Goal: Check status: Check status

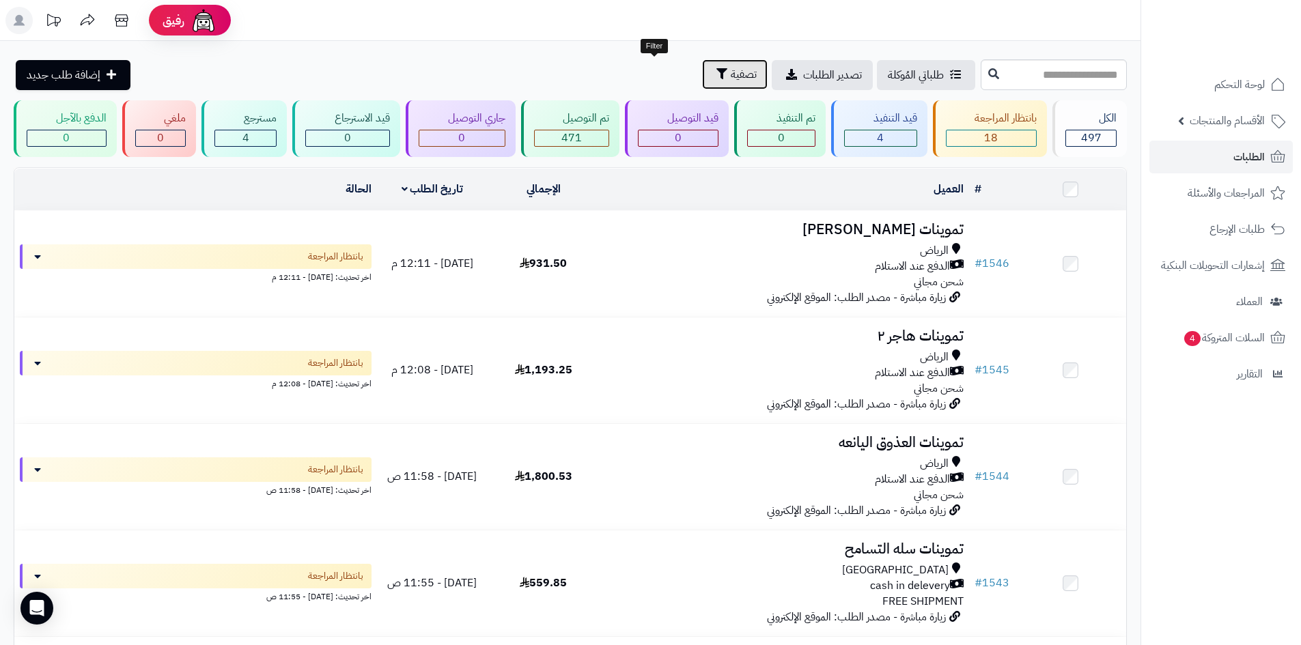
click at [702, 63] on button "تصفية" at bounding box center [735, 74] width 66 height 30
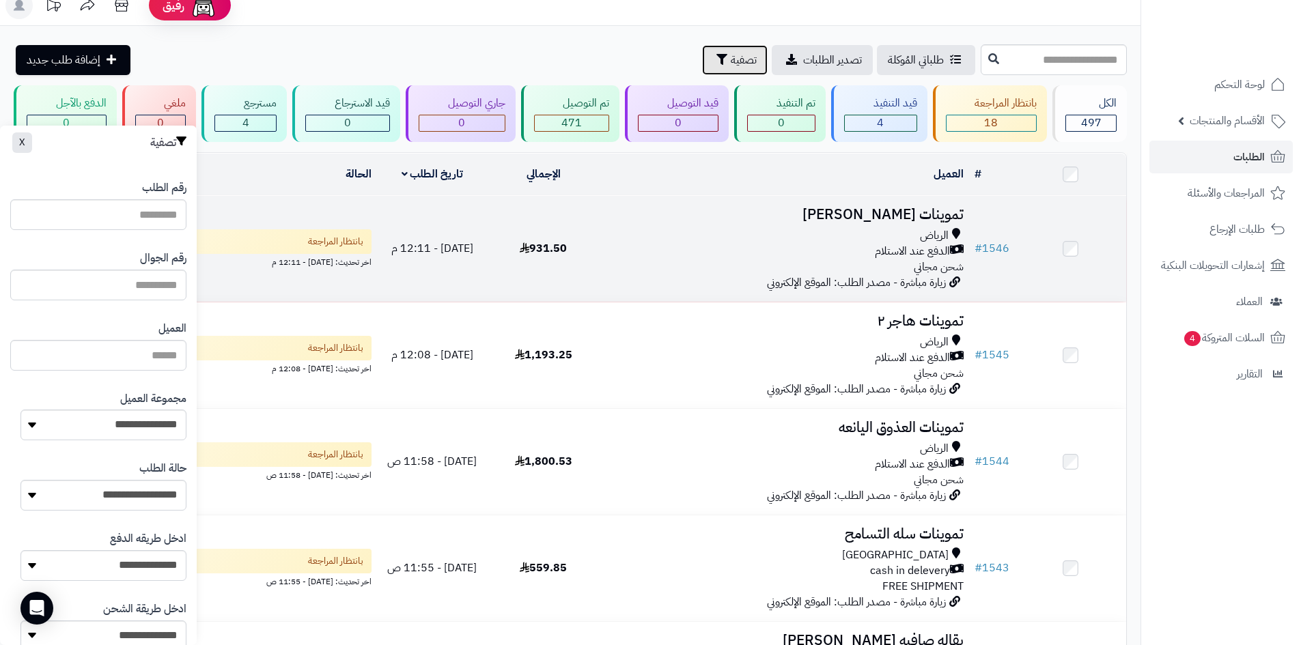
scroll to position [11, 0]
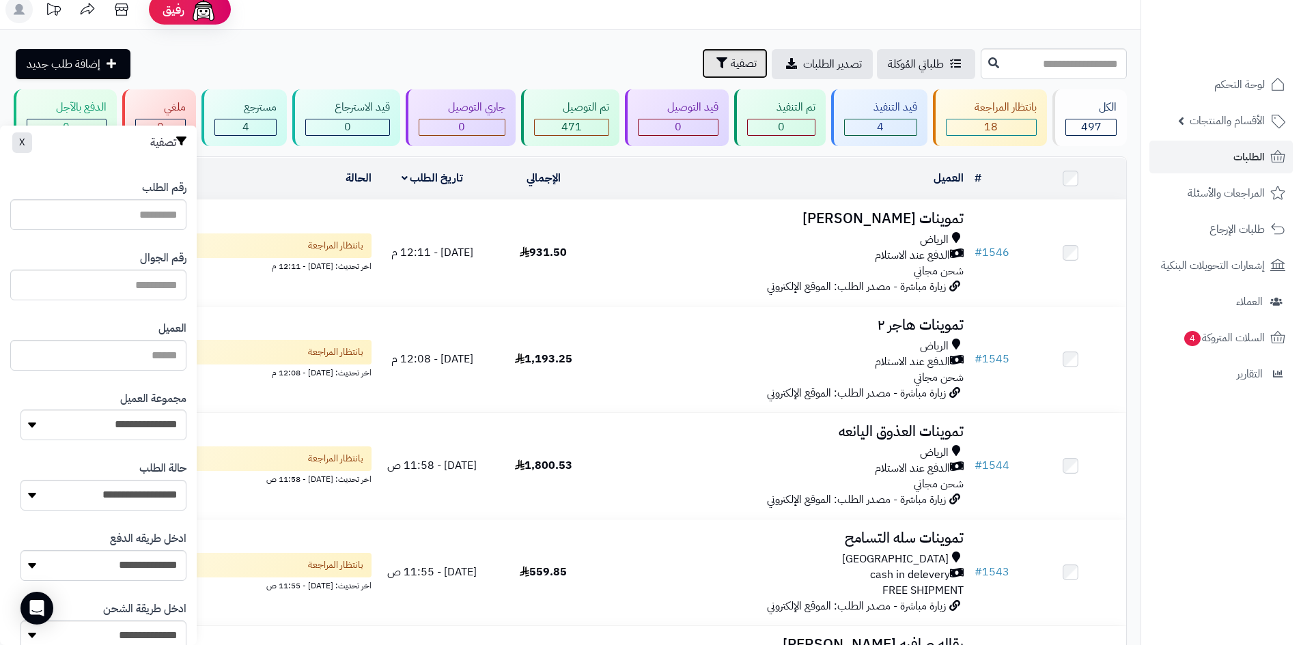
click at [731, 64] on span "تصفية" at bounding box center [744, 63] width 26 height 16
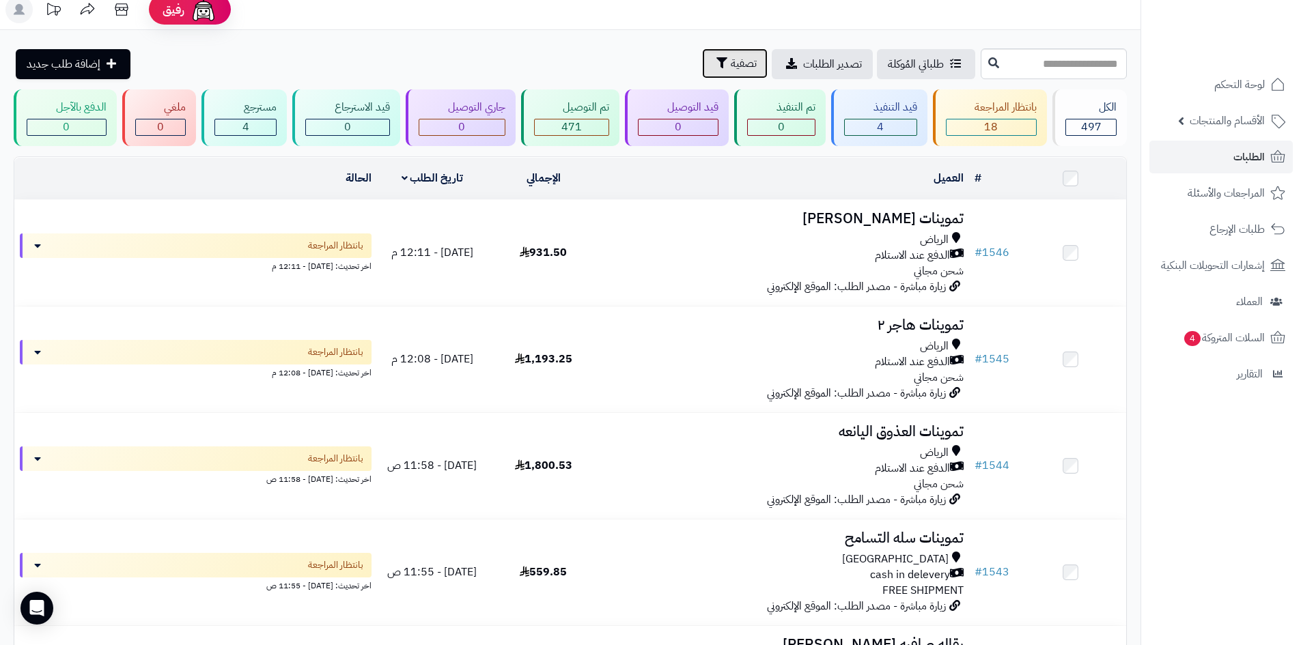
click at [717, 57] on icon "button" at bounding box center [722, 62] width 11 height 11
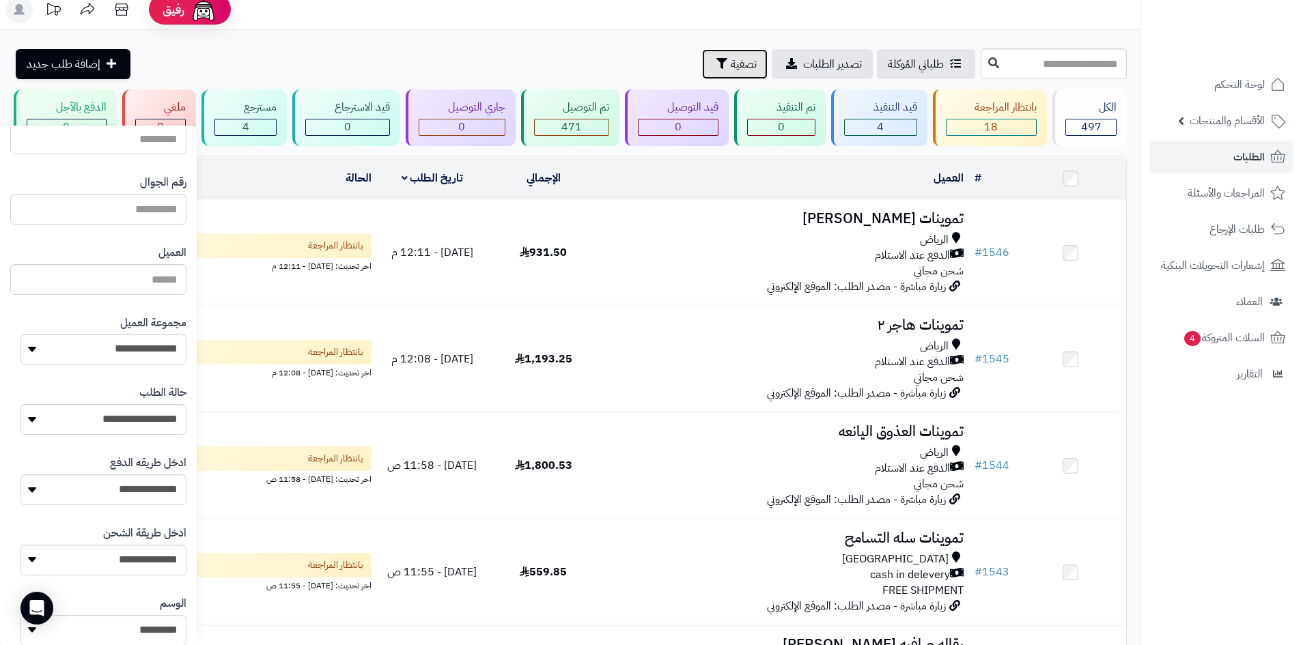
scroll to position [130, 0]
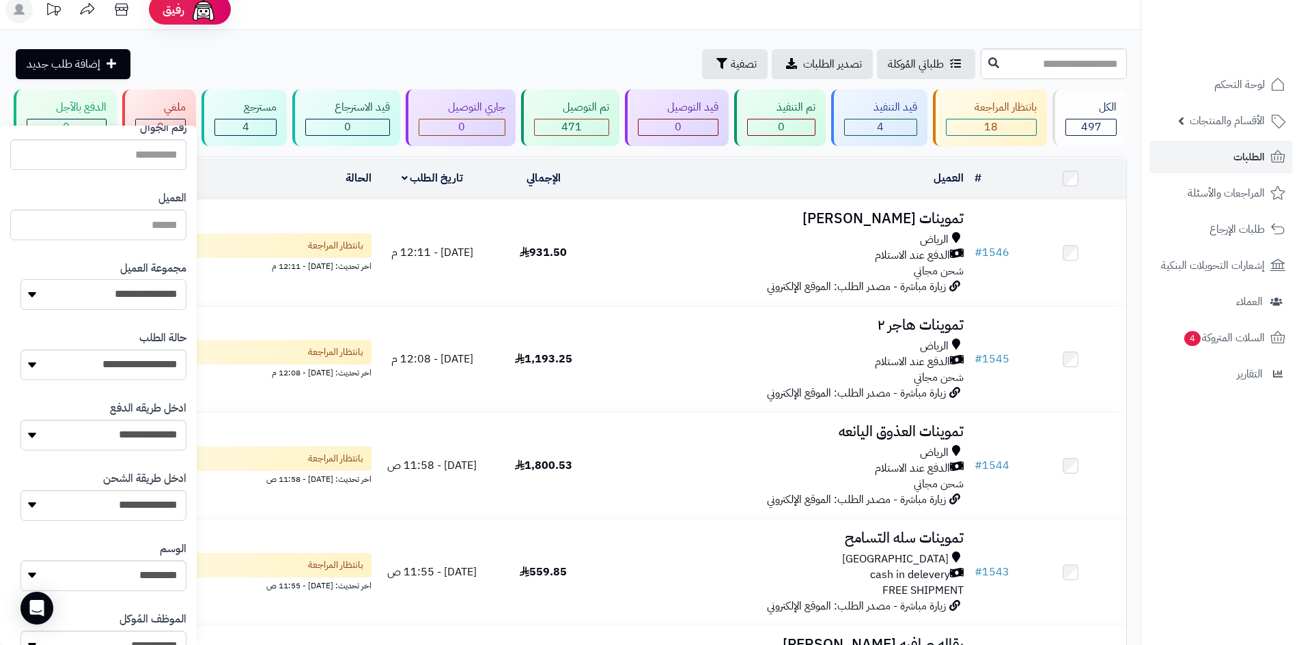
click at [59, 285] on select "**********" at bounding box center [103, 294] width 166 height 31
select select "*"
click at [20, 279] on select "**********" at bounding box center [103, 294] width 166 height 31
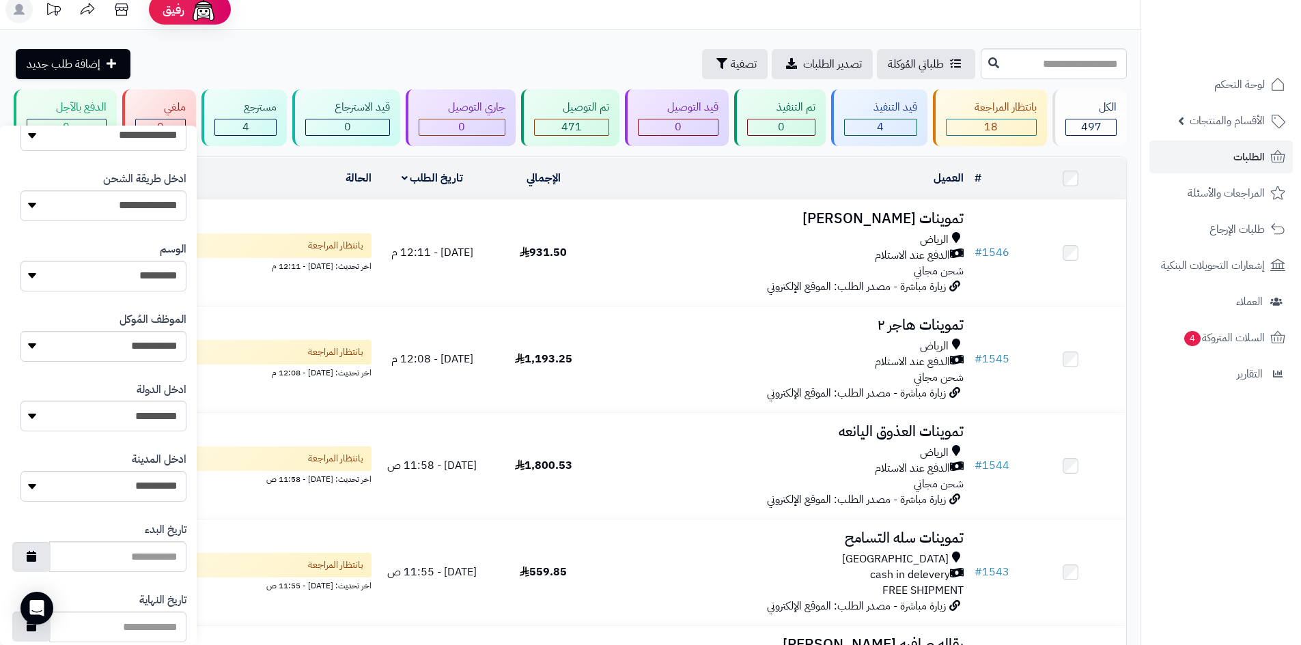
scroll to position [581, 0]
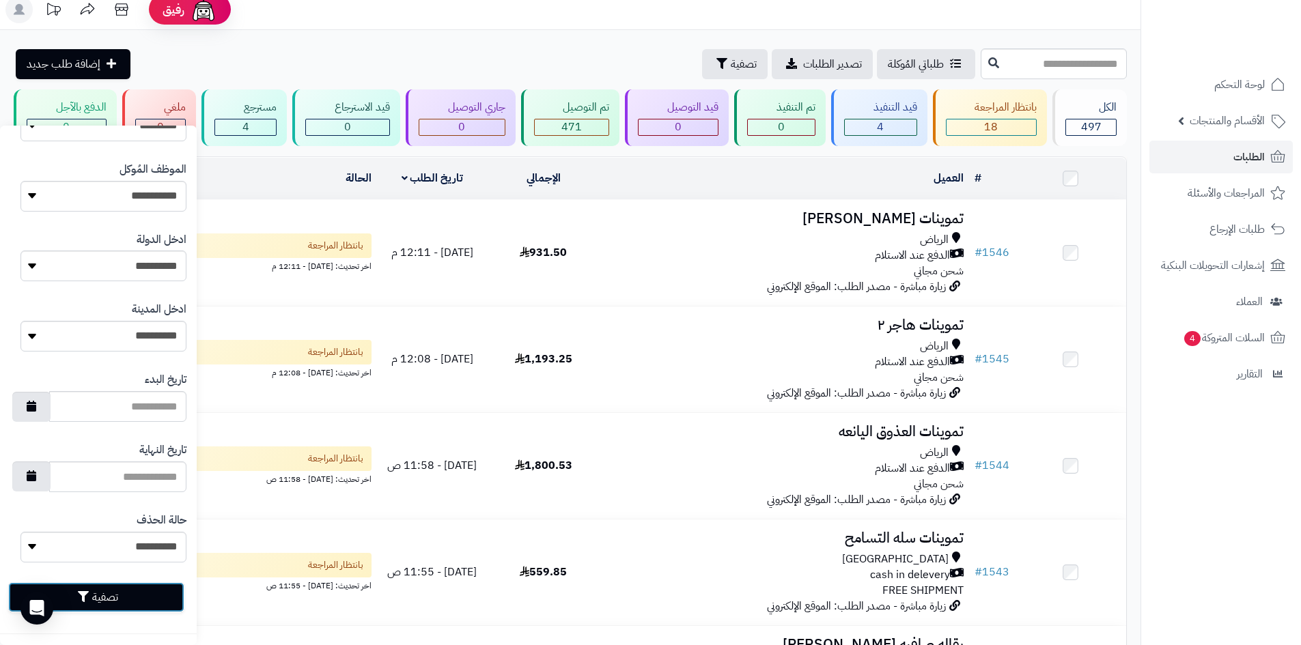
click at [144, 588] on button "تصفية" at bounding box center [96, 598] width 176 height 30
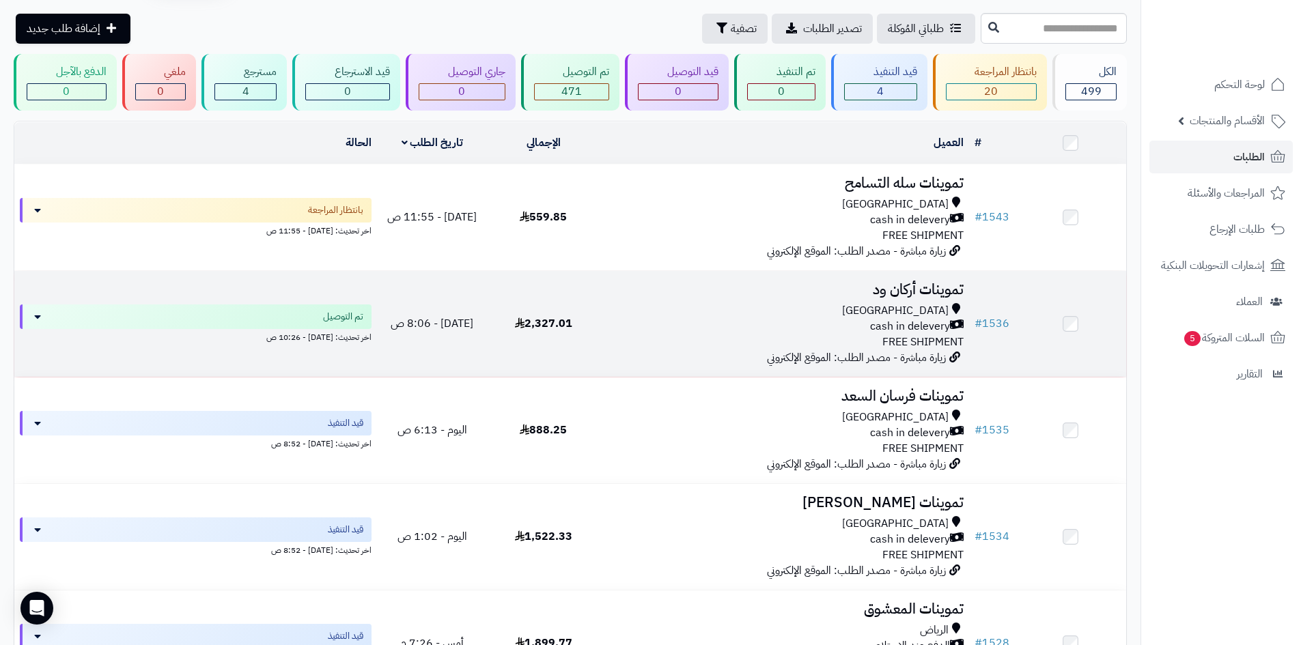
scroll to position [137, 0]
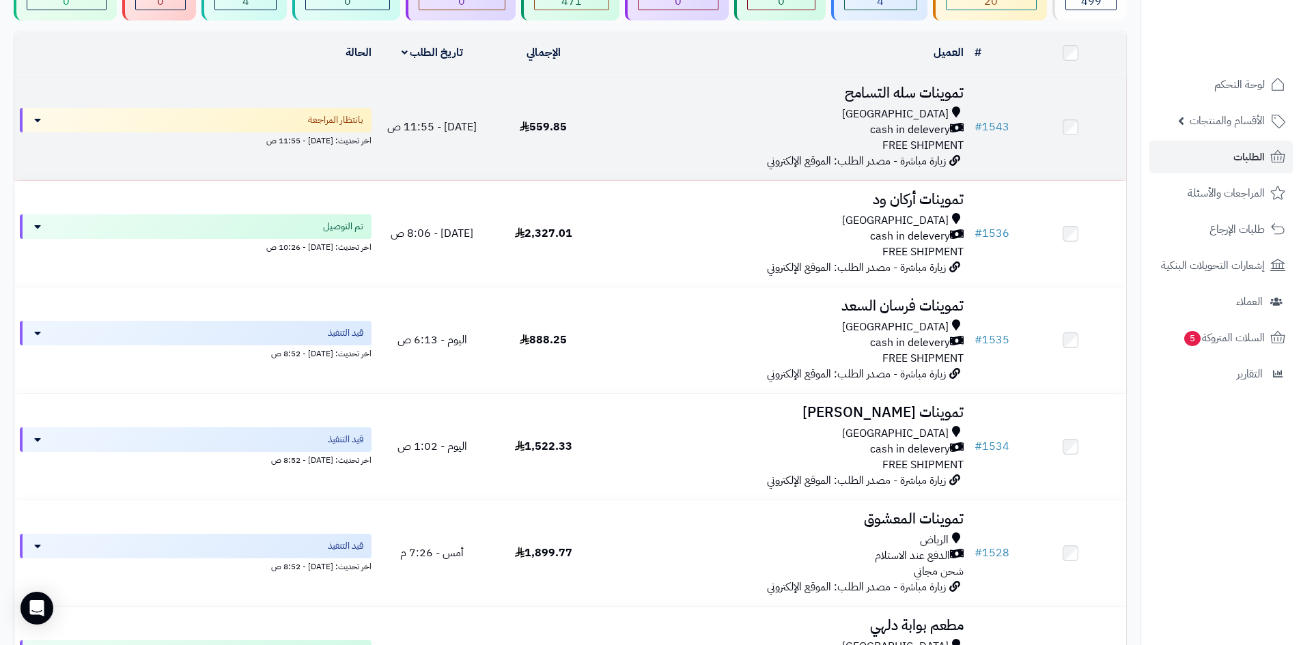
click at [572, 139] on td "559.85" at bounding box center [543, 127] width 111 height 106
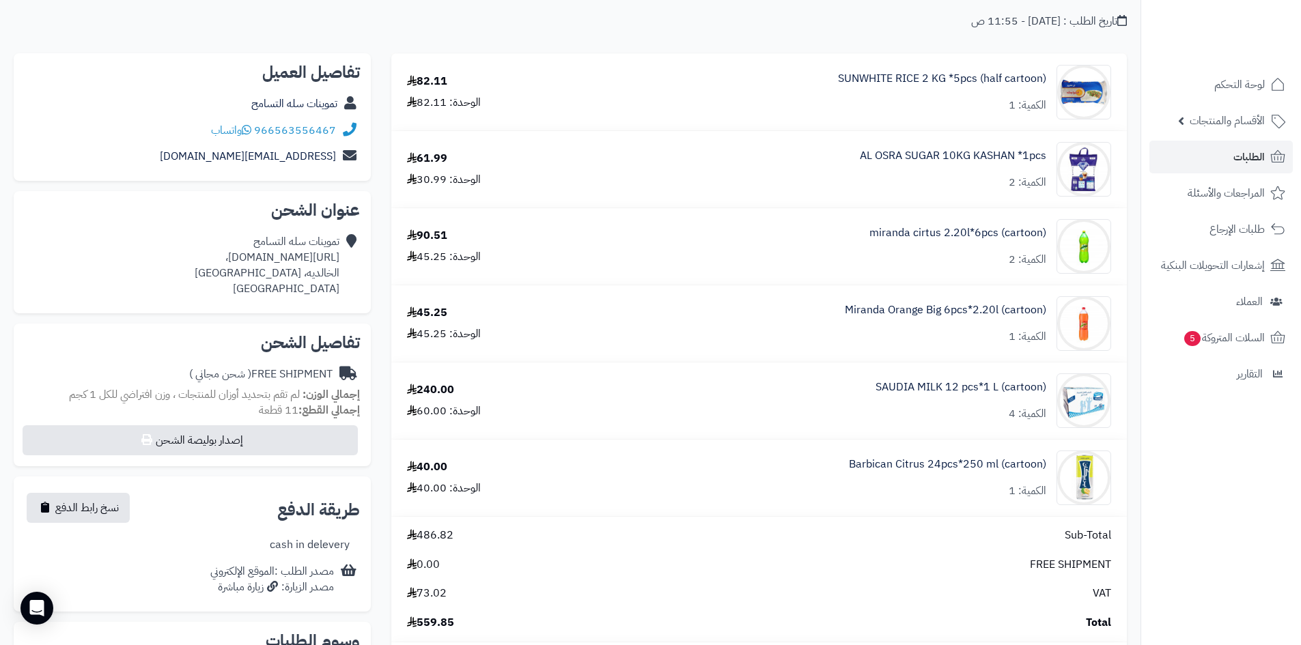
scroll to position [137, 0]
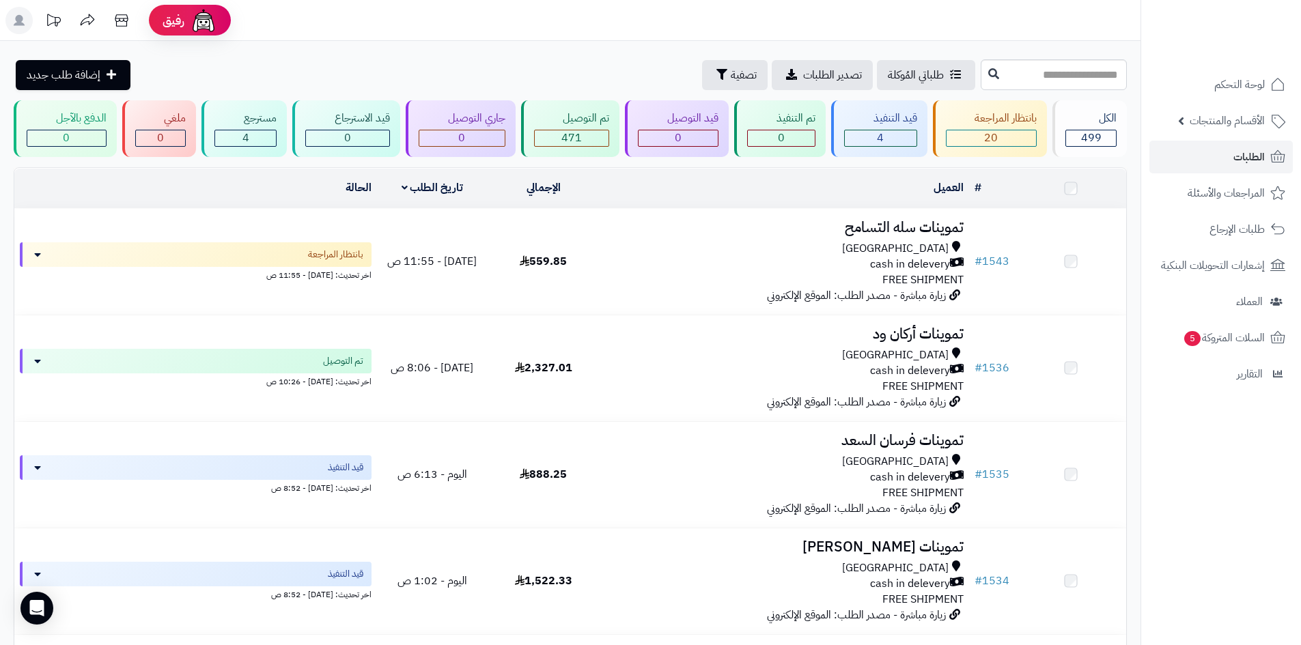
scroll to position [137, 0]
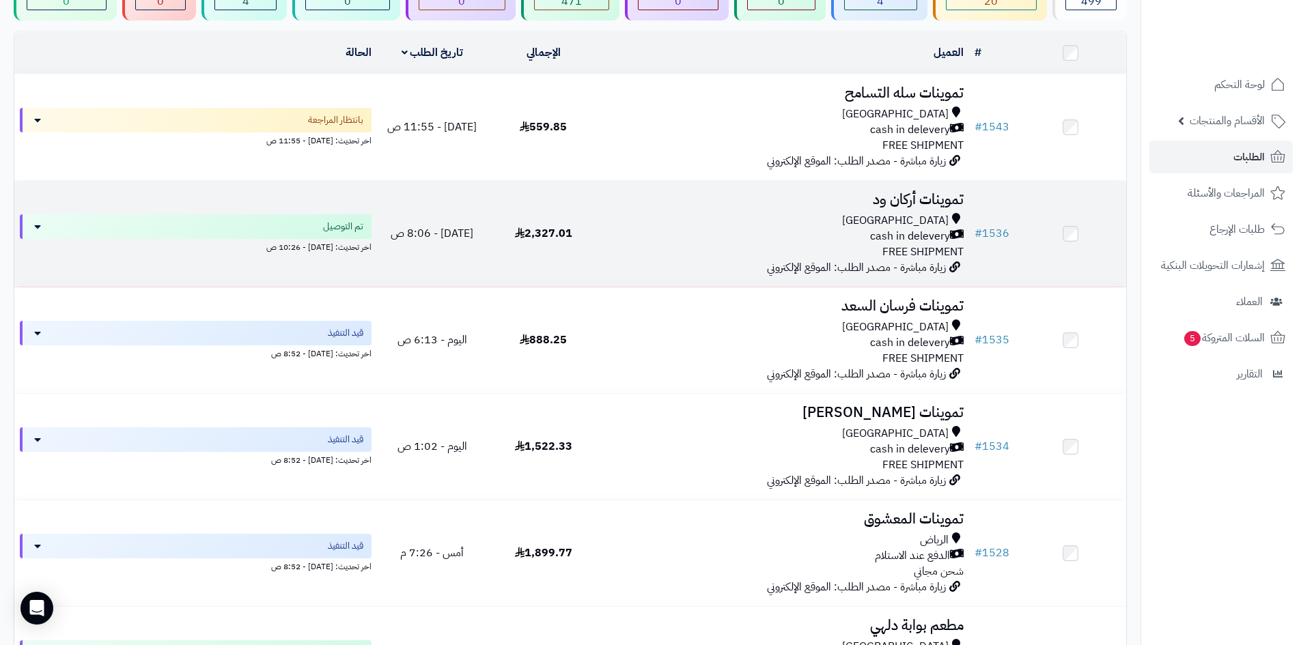
click at [768, 230] on div "cash in delevery" at bounding box center [784, 237] width 359 height 16
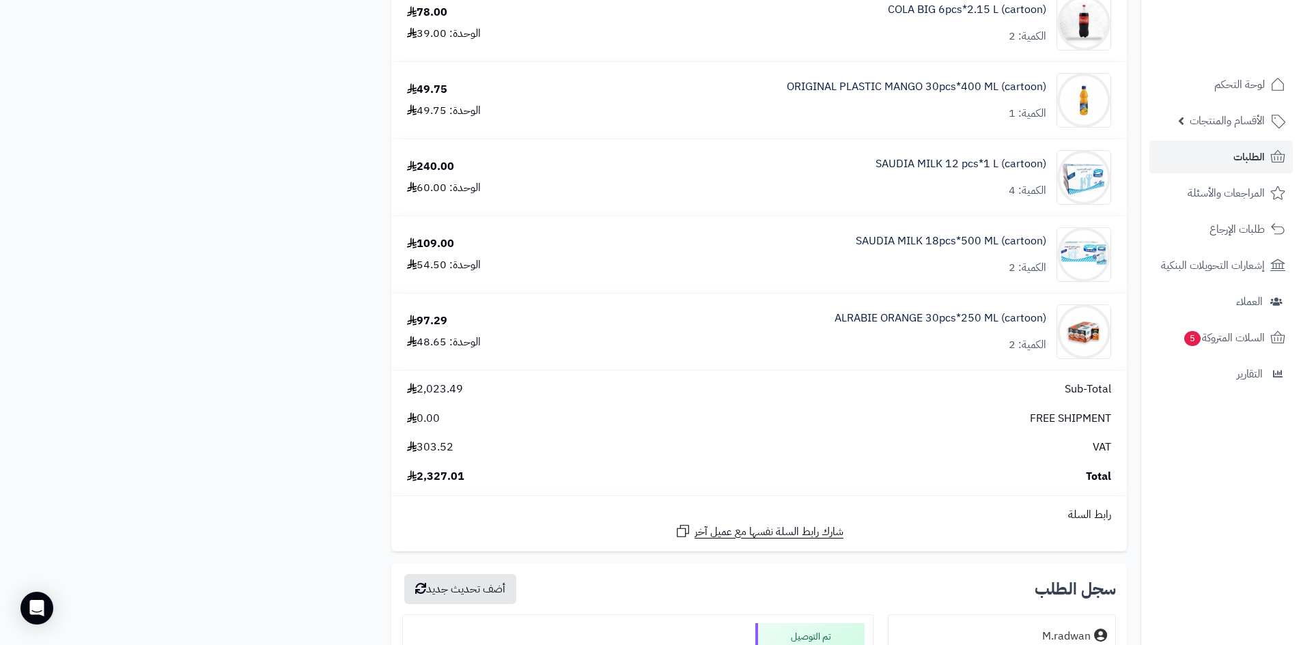
scroll to position [1229, 0]
